Goal: Feedback & Contribution: Contribute content

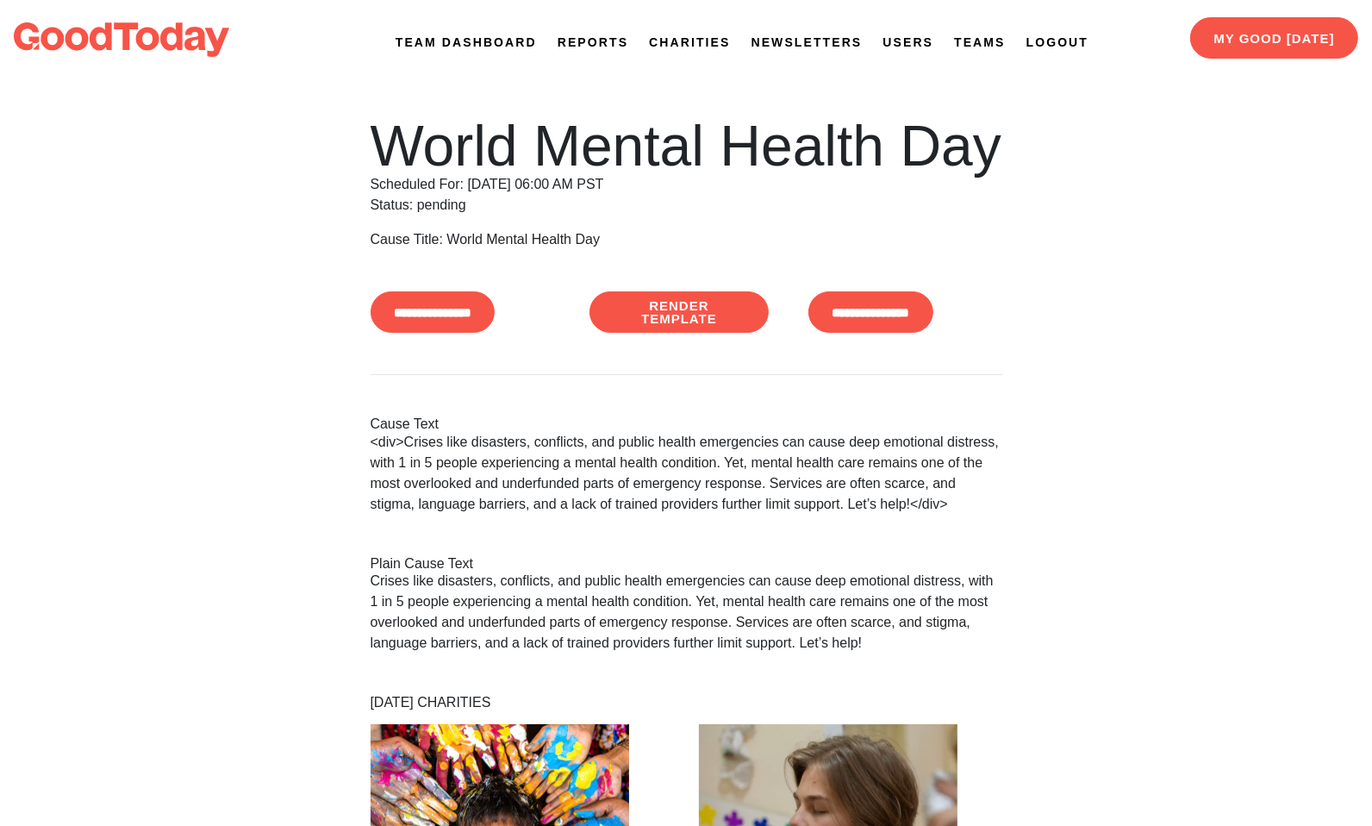
drag, startPoint x: 0, startPoint y: 0, endPoint x: 789, endPoint y: 39, distance: 789.7
click at [789, 40] on link "Newsletters" at bounding box center [807, 43] width 111 height 18
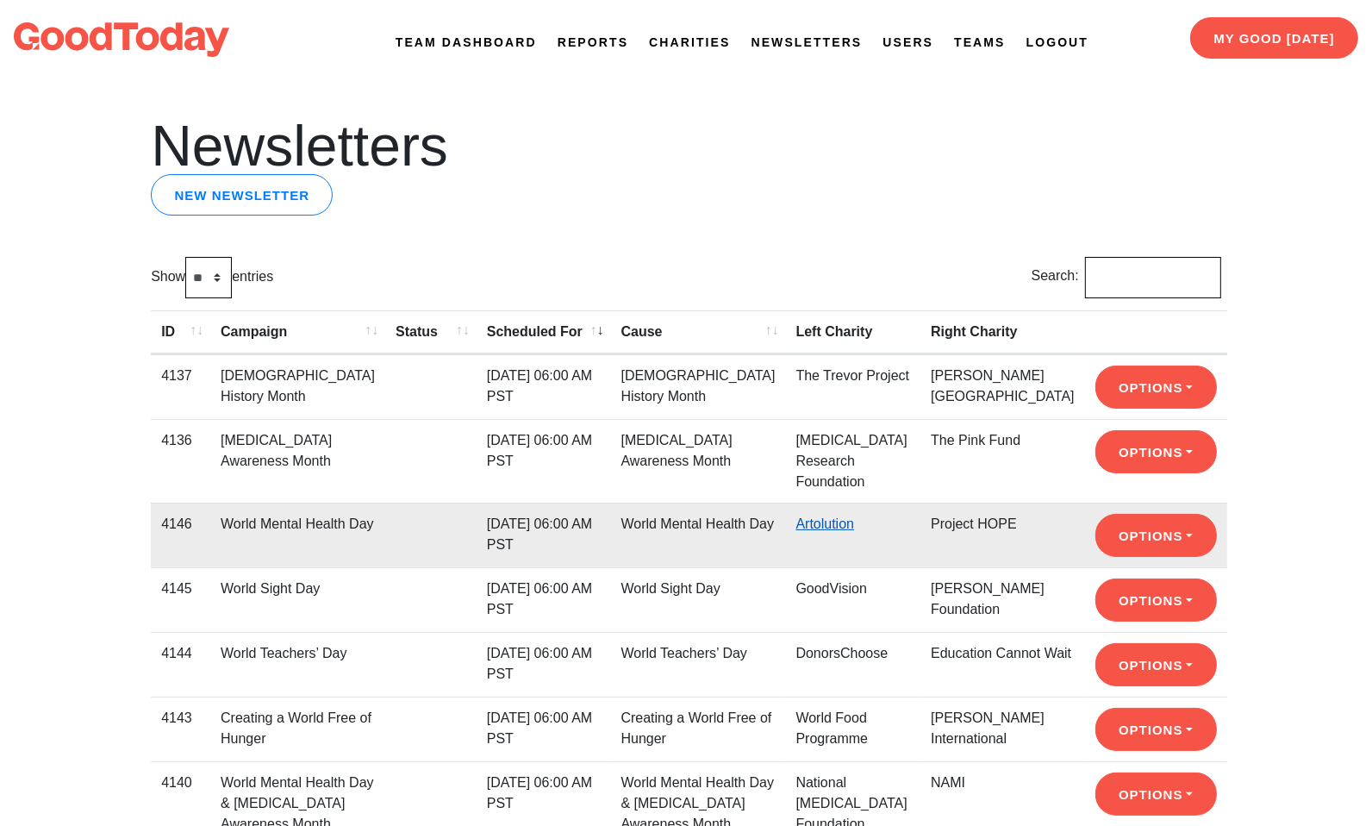
click at [835, 522] on link "Artolution" at bounding box center [826, 523] width 59 height 15
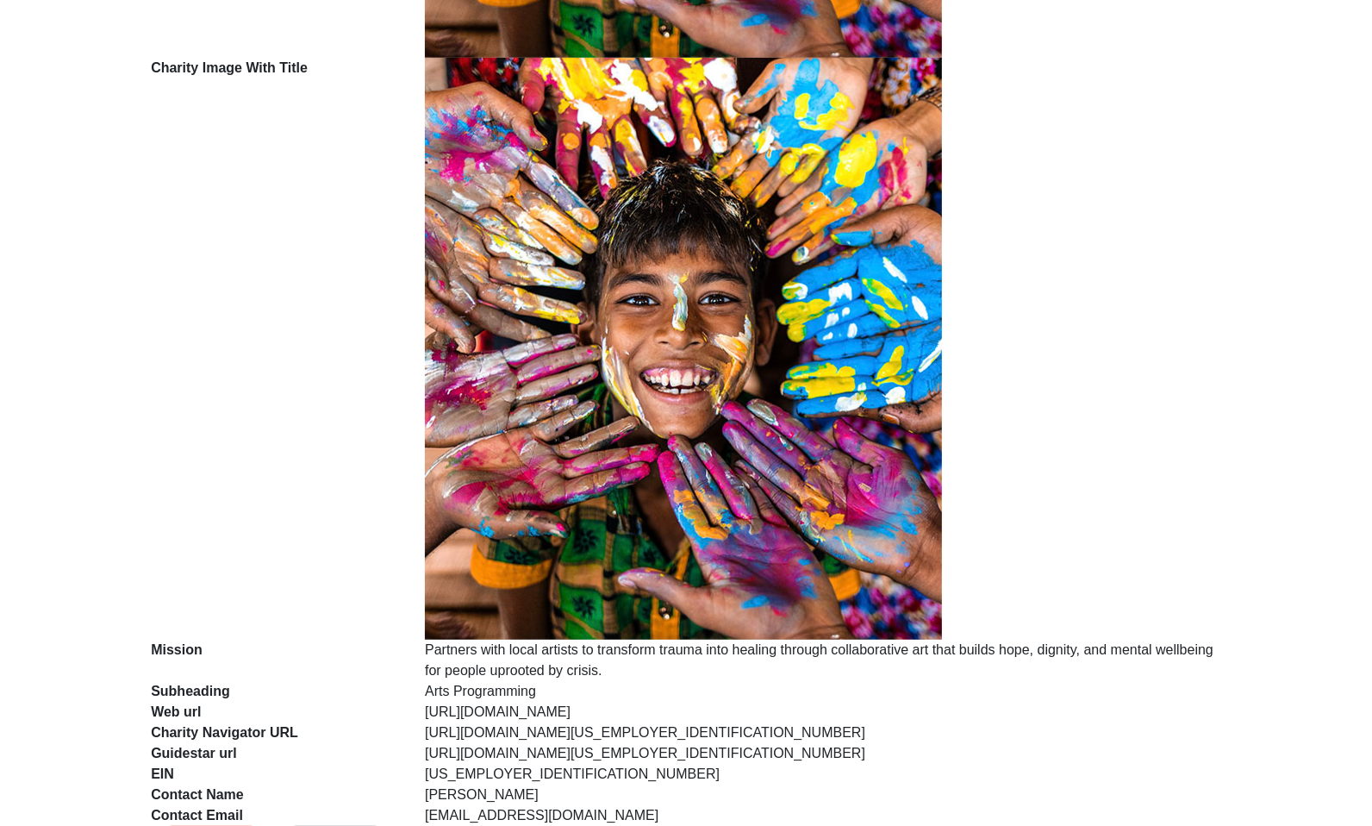
scroll to position [834, 0]
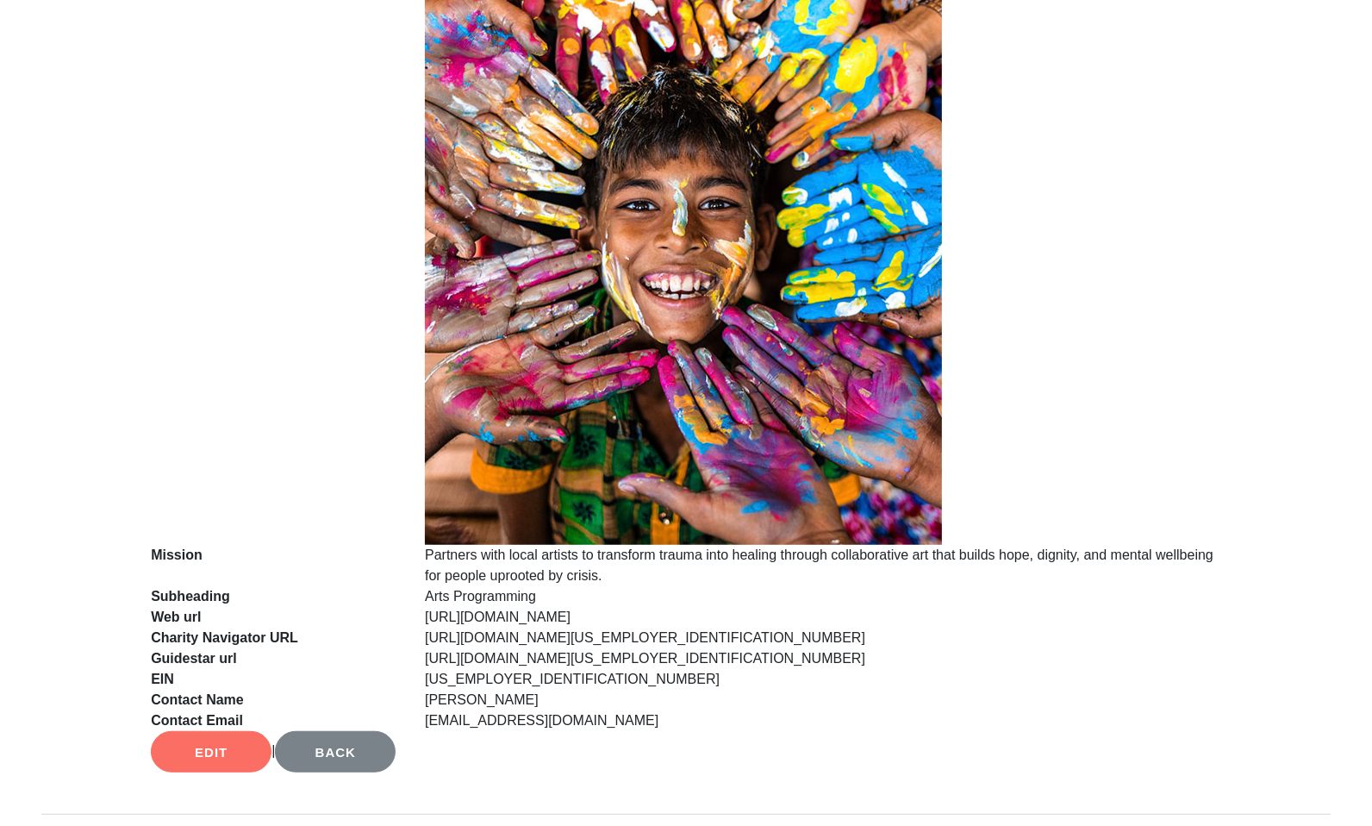
click at [209, 736] on link "Edit" at bounding box center [211, 751] width 121 height 41
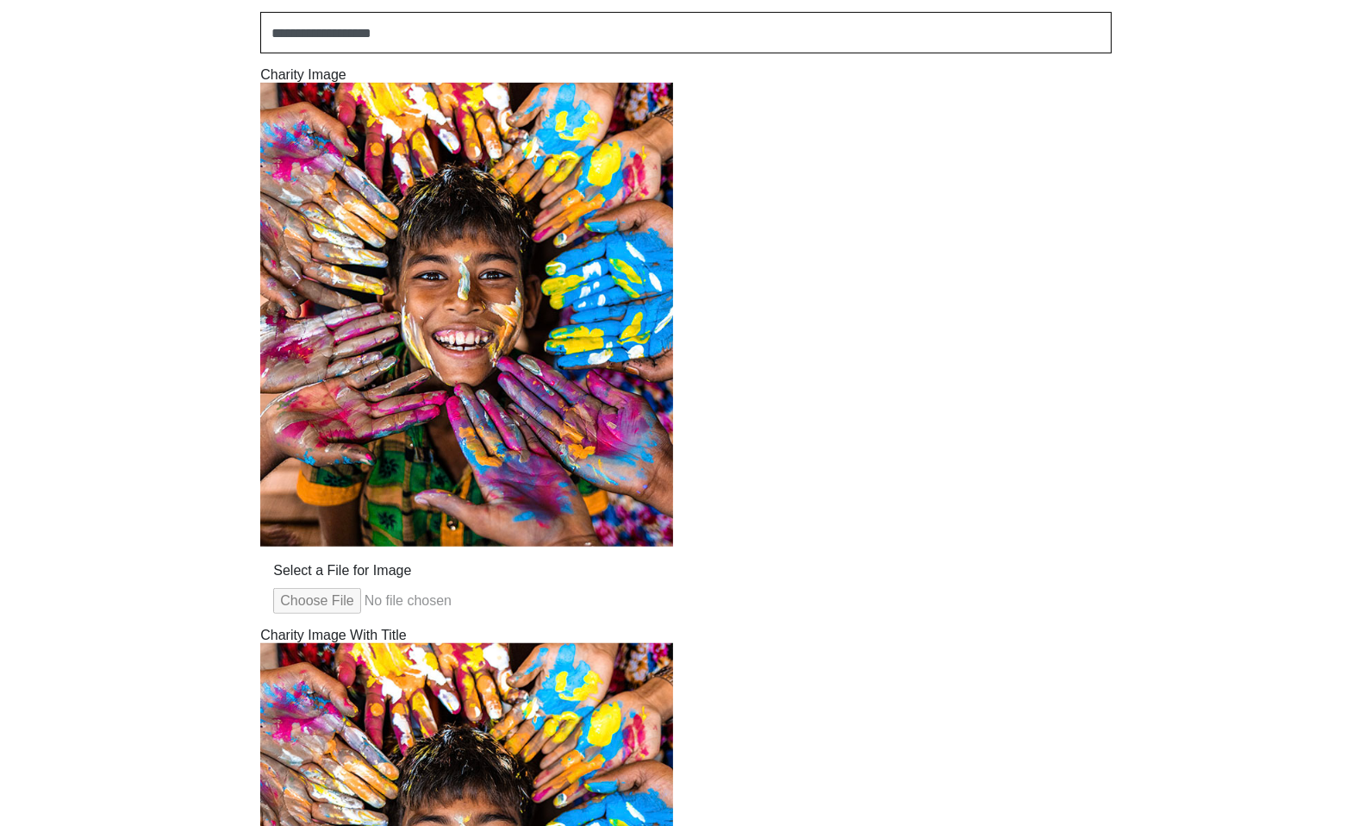
scroll to position [1000, 0]
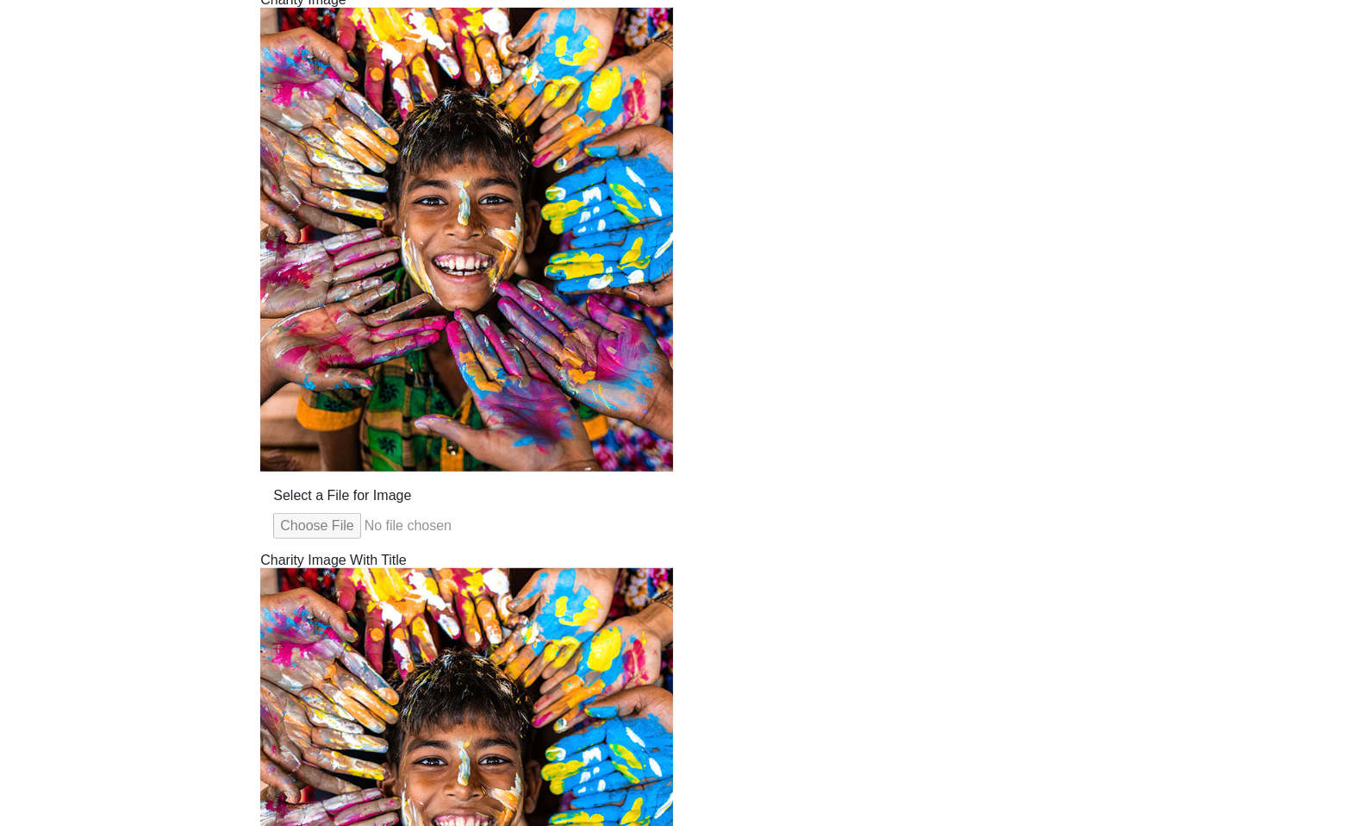
click at [301, 531] on input "Select a File for Image" at bounding box center [466, 526] width 387 height 26
type input "**********"
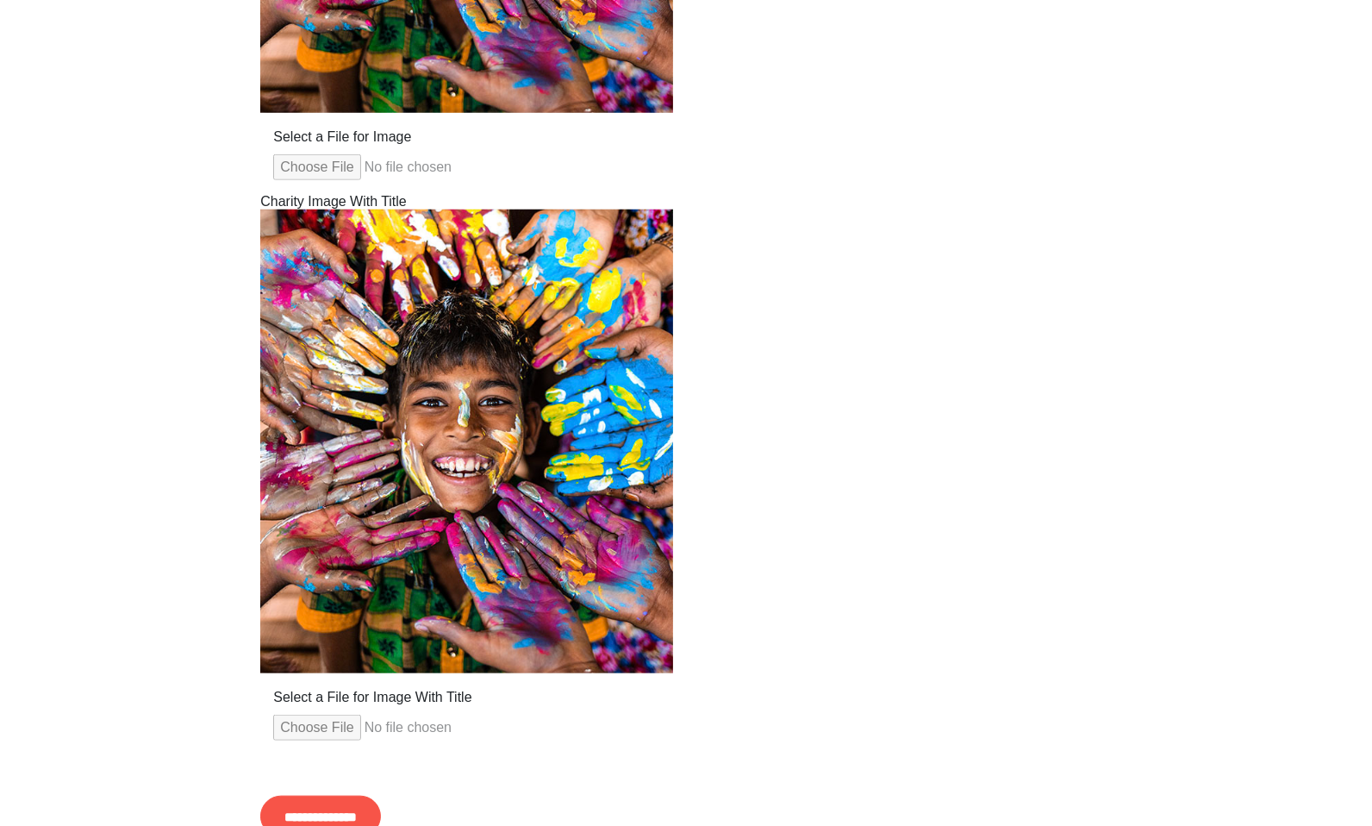
scroll to position [1372, 0]
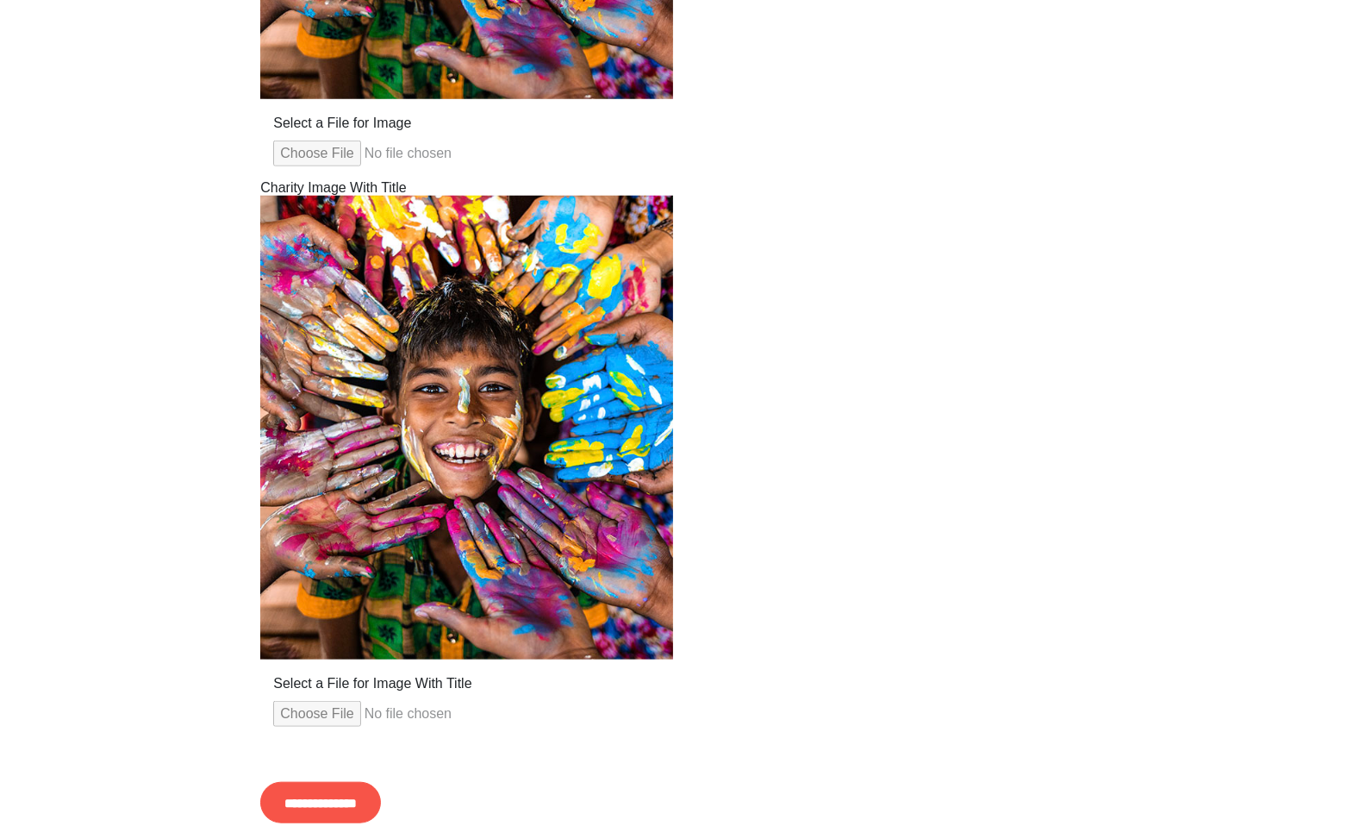
click at [349, 710] on input "Select a File for Image With Title" at bounding box center [466, 714] width 387 height 26
type input "**********"
click at [381, 795] on input "**********" at bounding box center [320, 802] width 121 height 41
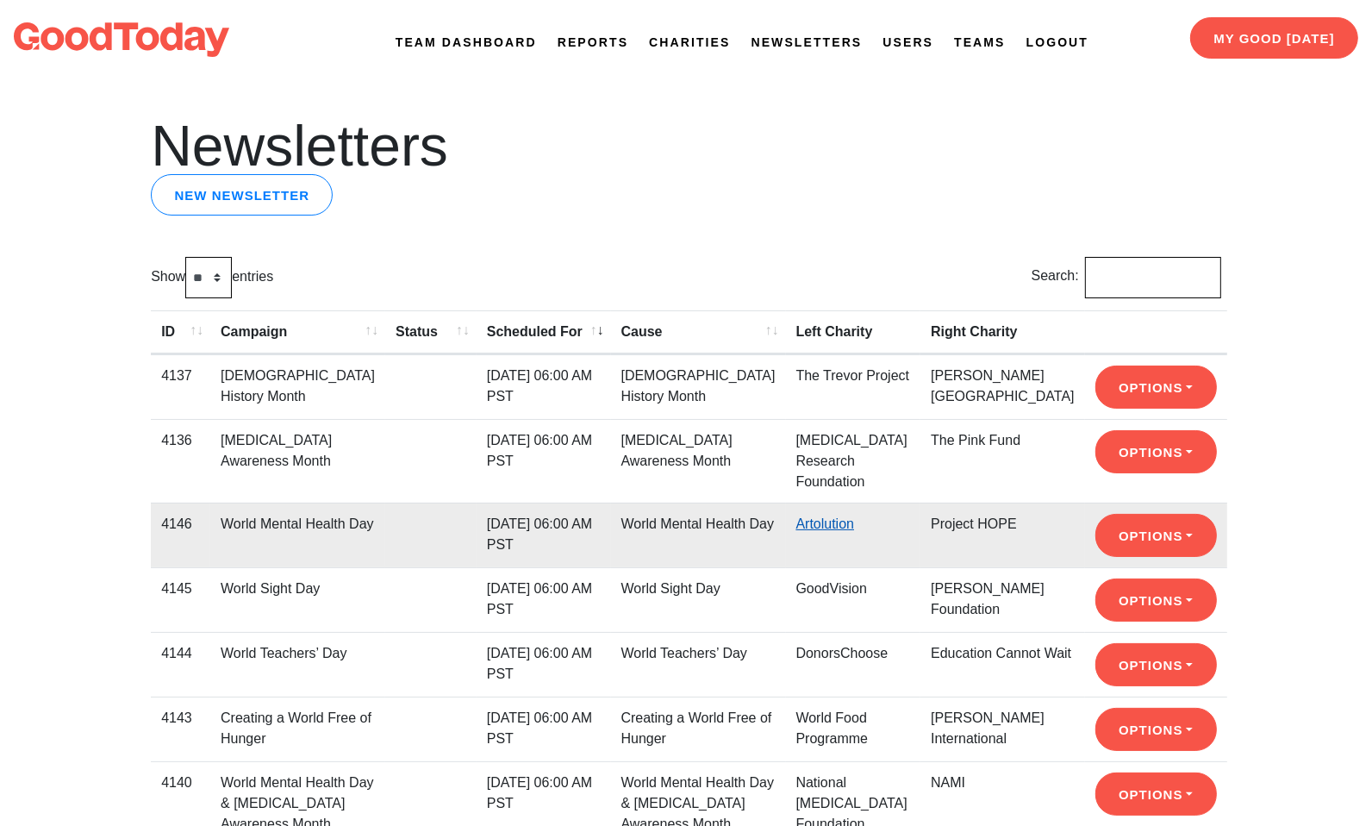
click at [846, 517] on link "Artolution" at bounding box center [826, 523] width 59 height 15
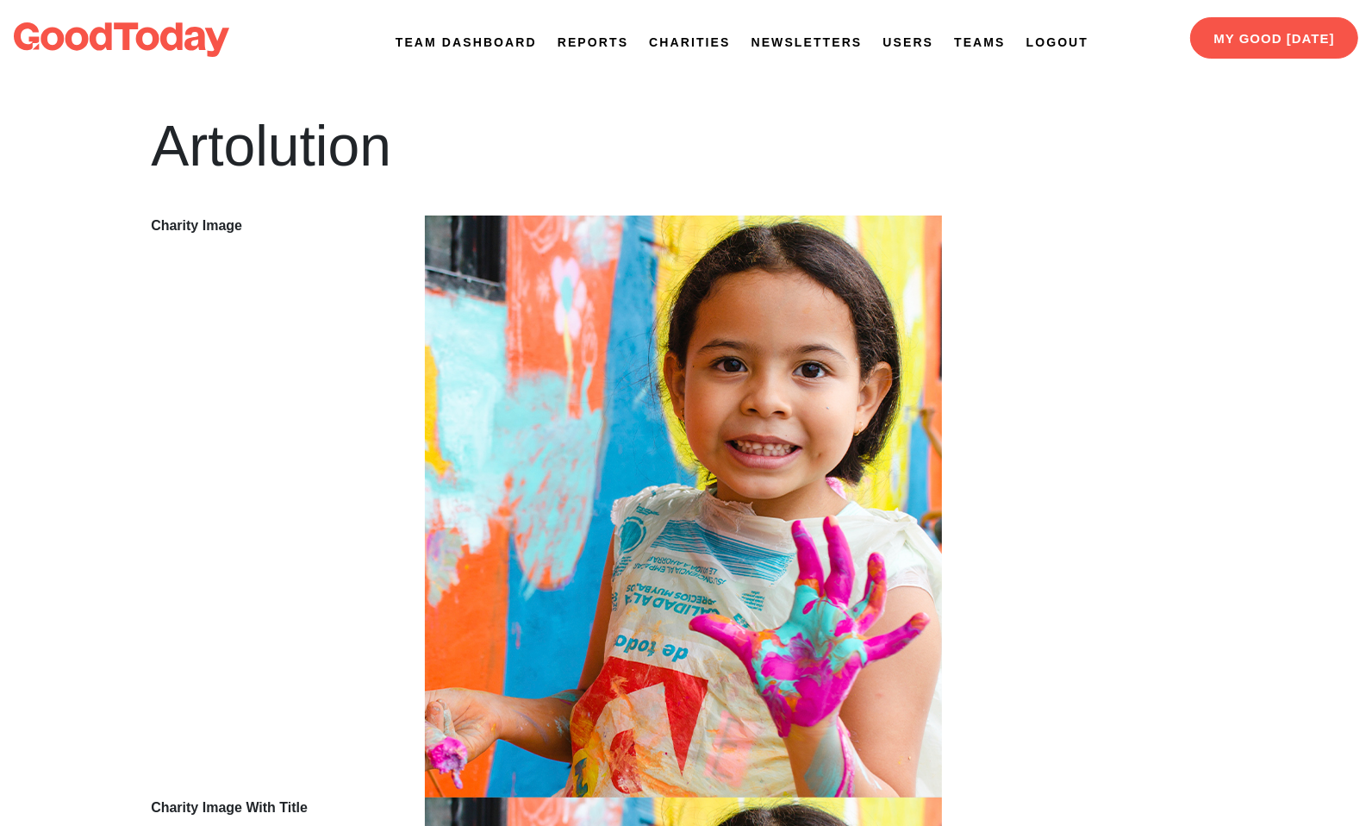
click at [803, 46] on link "Newsletters" at bounding box center [807, 43] width 111 height 18
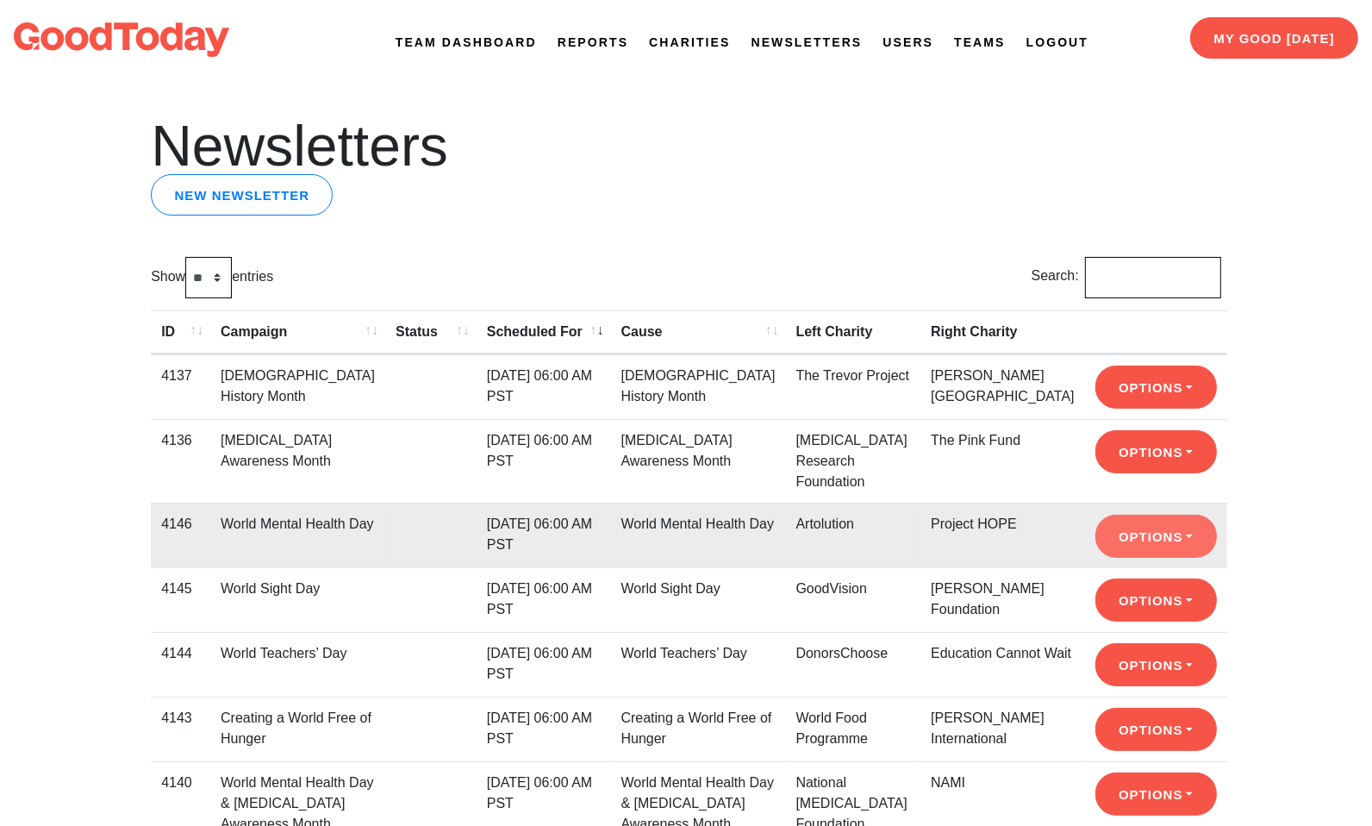
click at [1135, 541] on button "Options" at bounding box center [1157, 536] width 122 height 43
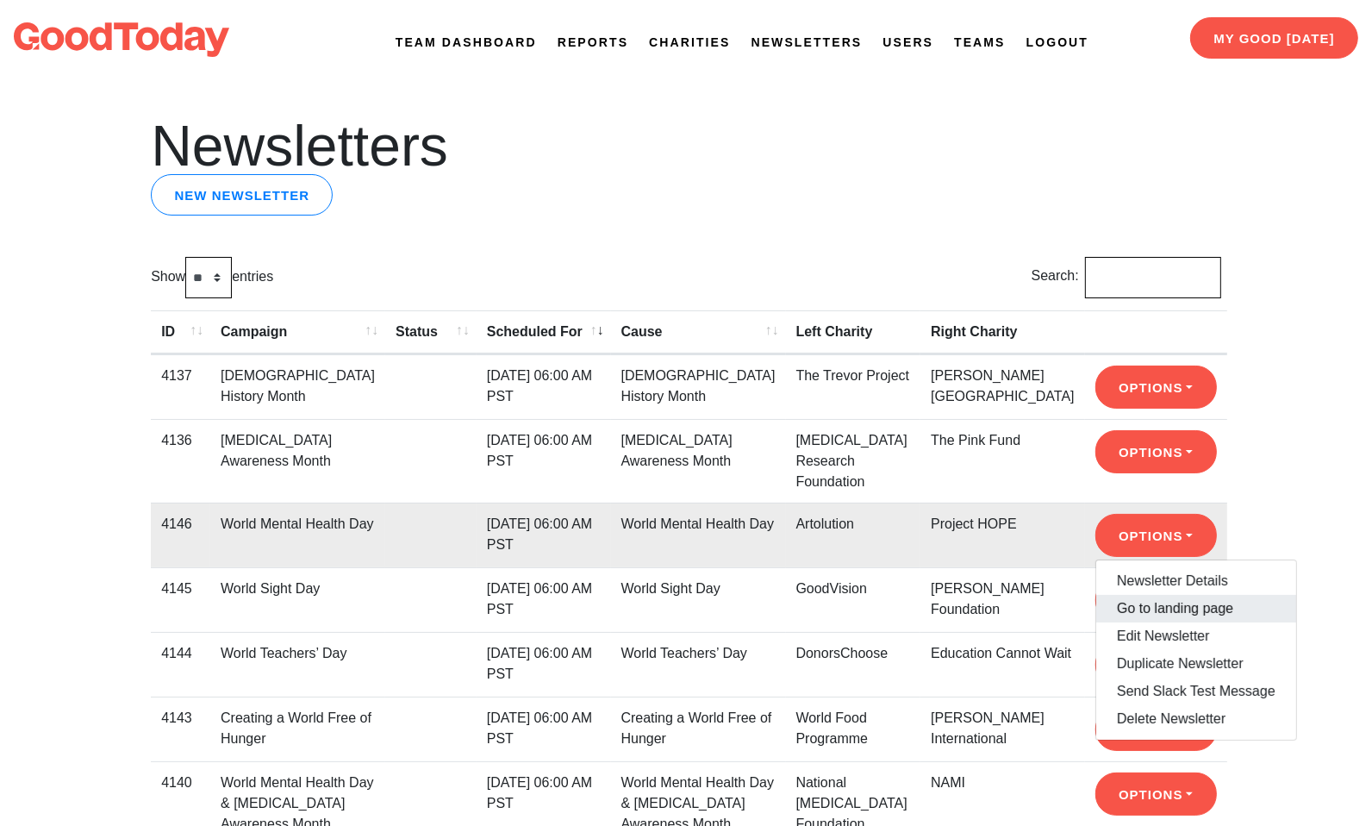
click at [1147, 598] on link "Go to landing page" at bounding box center [1197, 609] width 200 height 28
